Goal: Task Accomplishment & Management: Complete application form

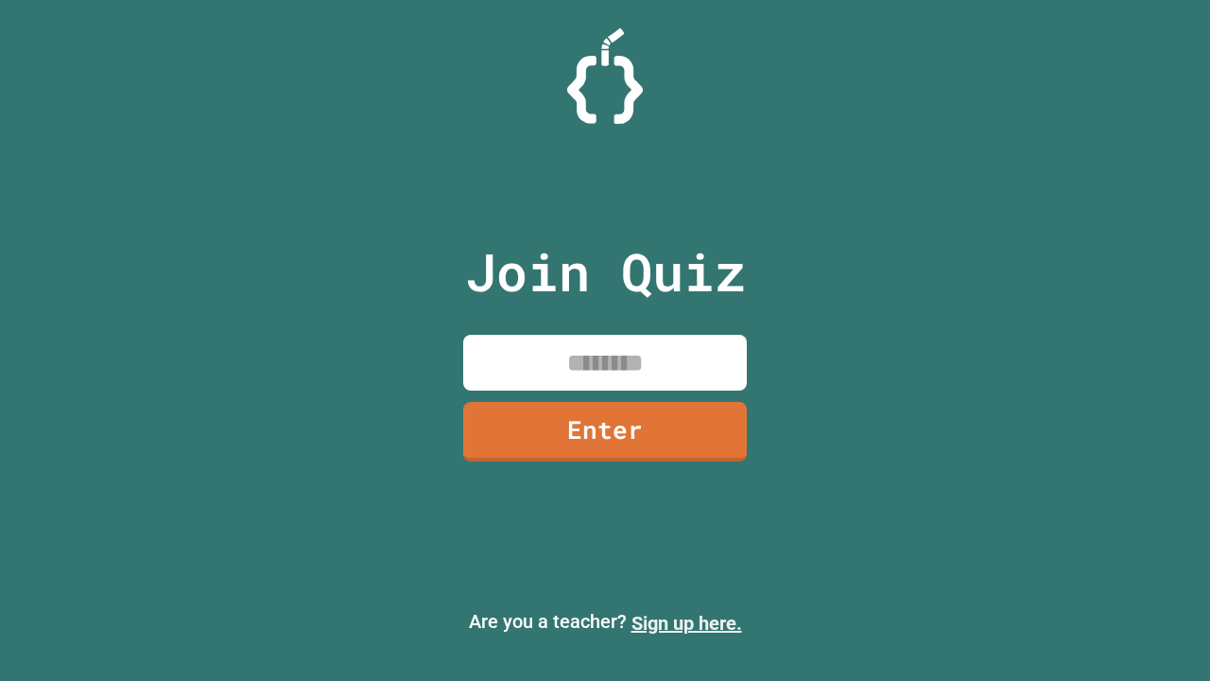
click at [686, 623] on link "Sign up here." at bounding box center [687, 623] width 111 height 23
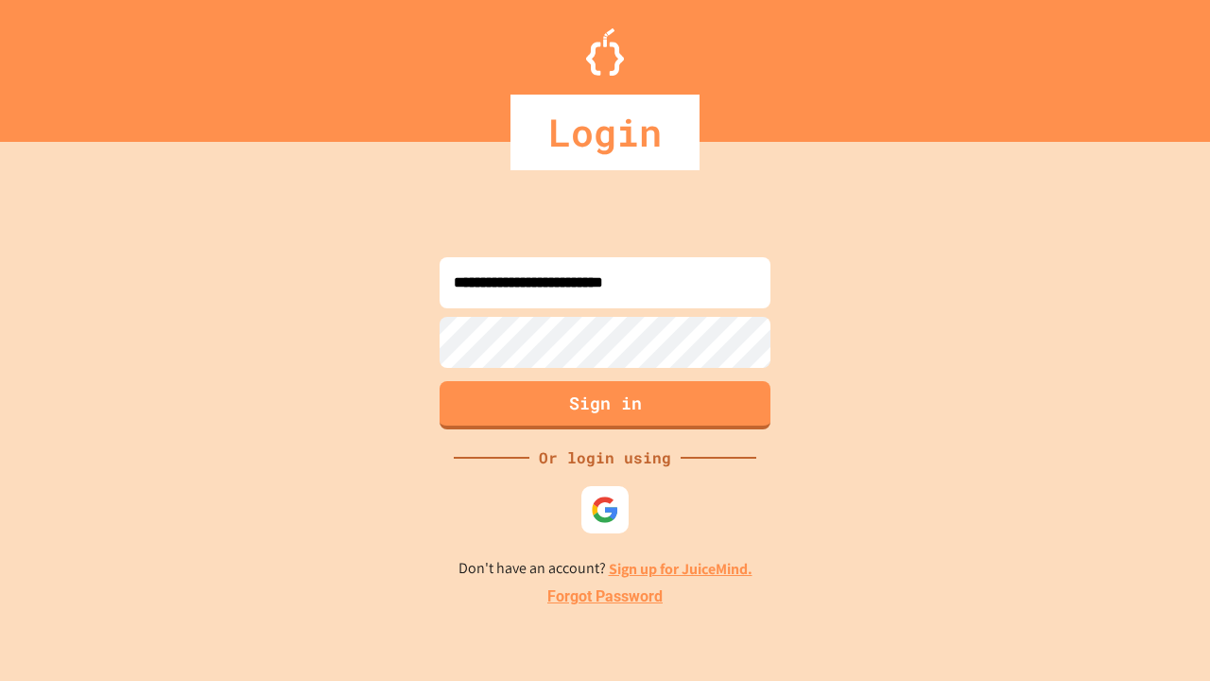
type input "**********"
